Goal: Information Seeking & Learning: Find specific fact

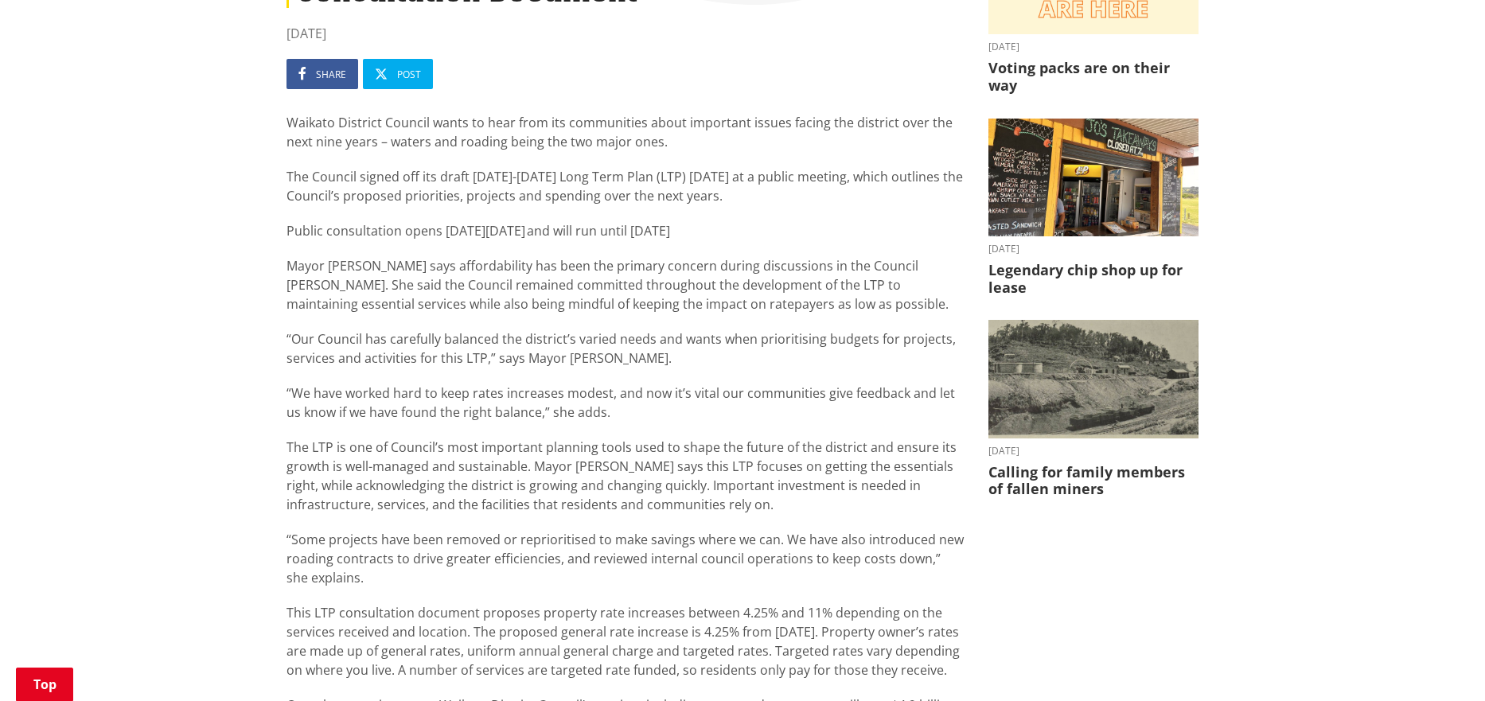
scroll to position [398, 0]
